Goal: Information Seeking & Learning: Learn about a topic

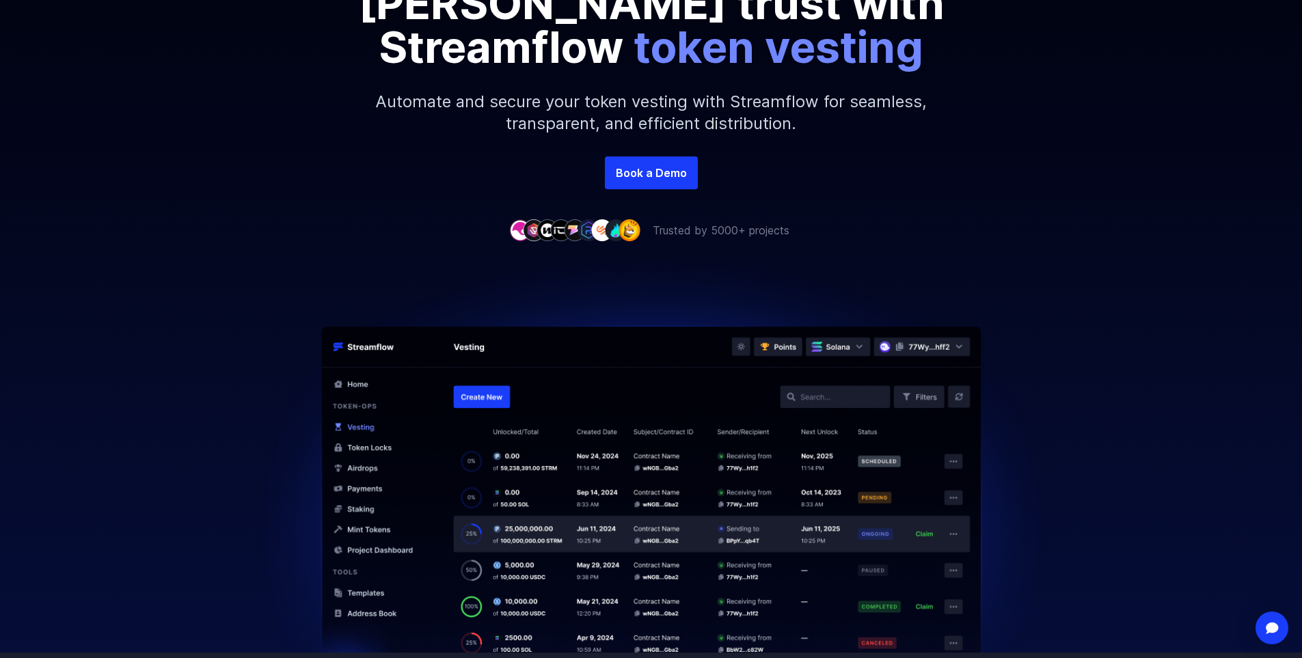
scroll to position [137, 0]
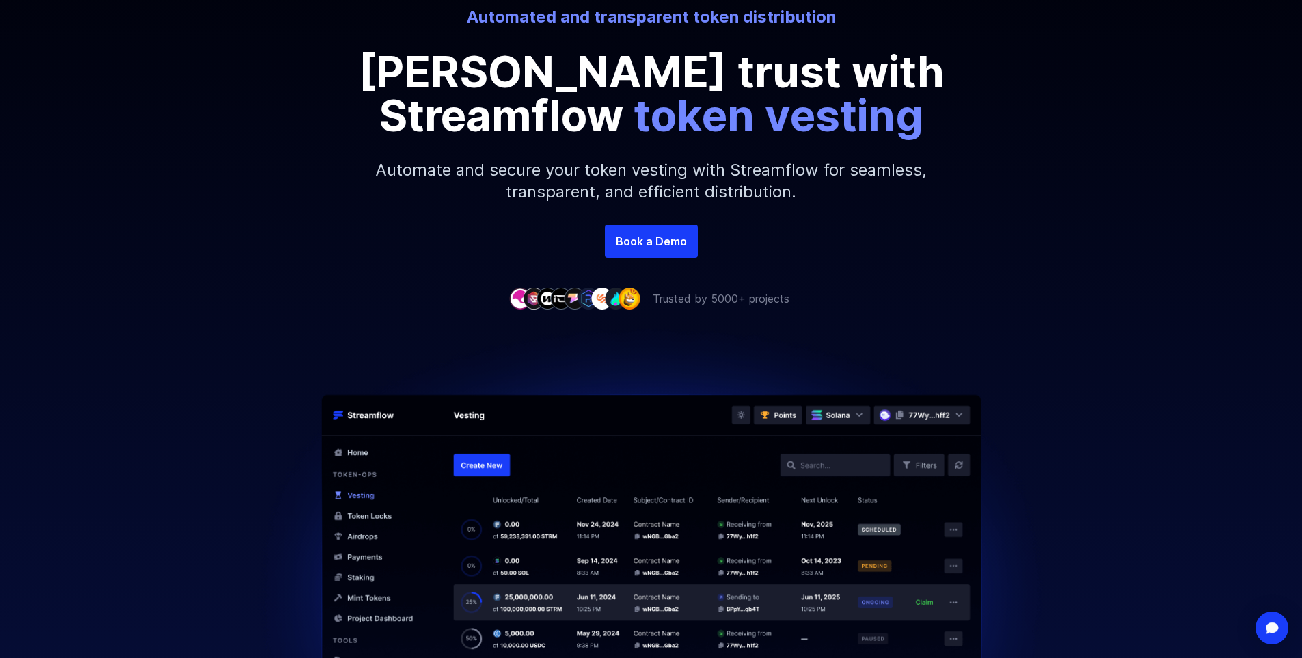
scroll to position [205, 0]
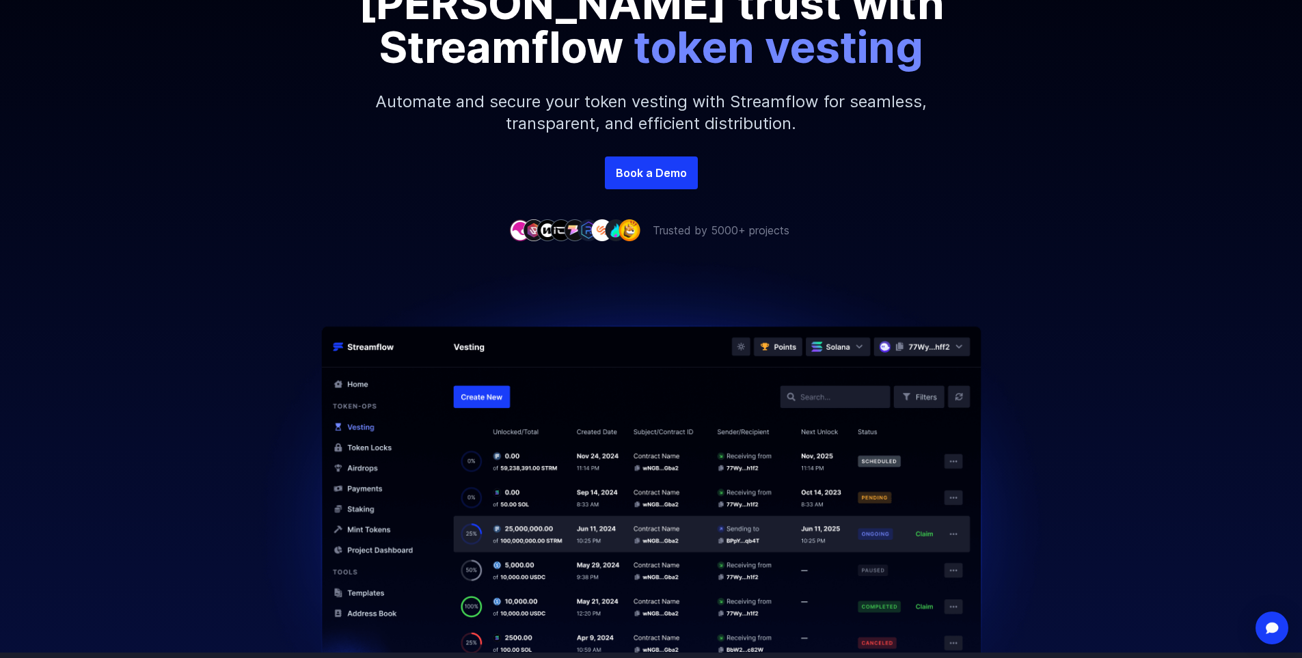
scroll to position [273, 0]
